Goal: Navigation & Orientation: Find specific page/section

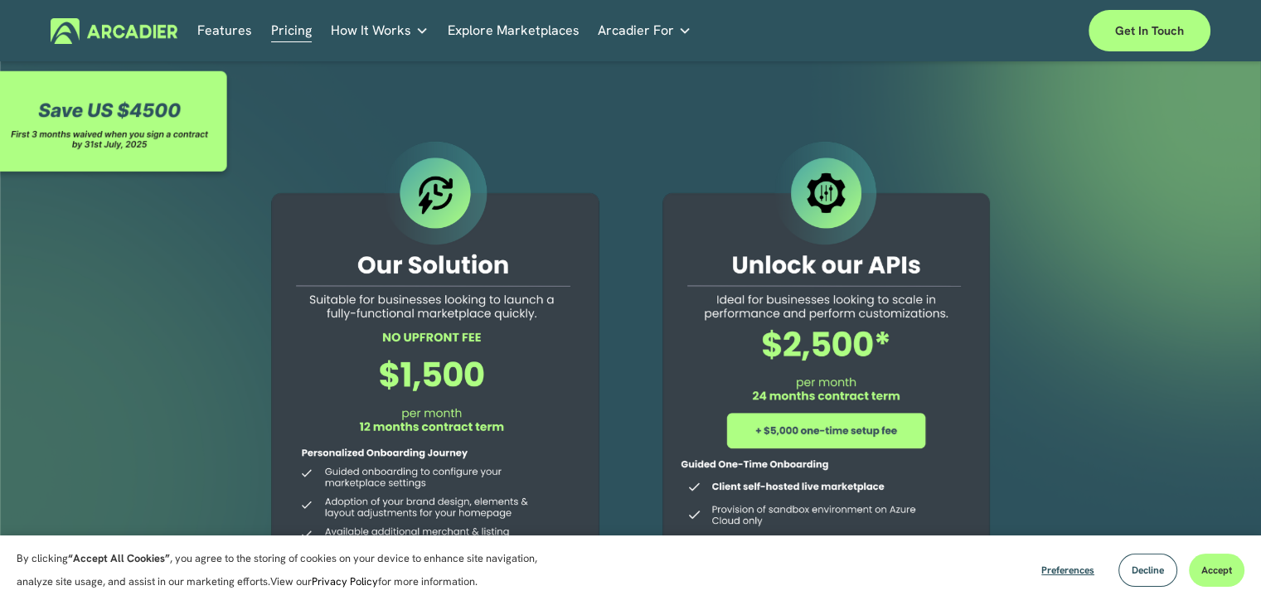
click at [241, 33] on link "Features" at bounding box center [224, 31] width 55 height 26
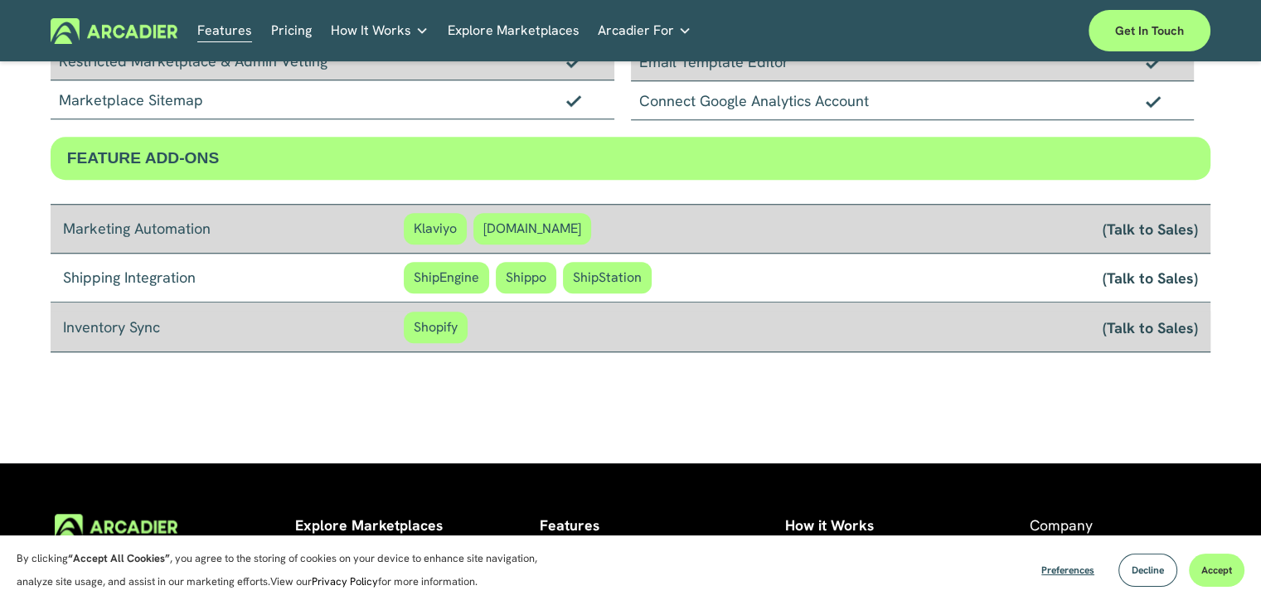
scroll to position [1327, 0]
